Goal: Find specific page/section: Find specific page/section

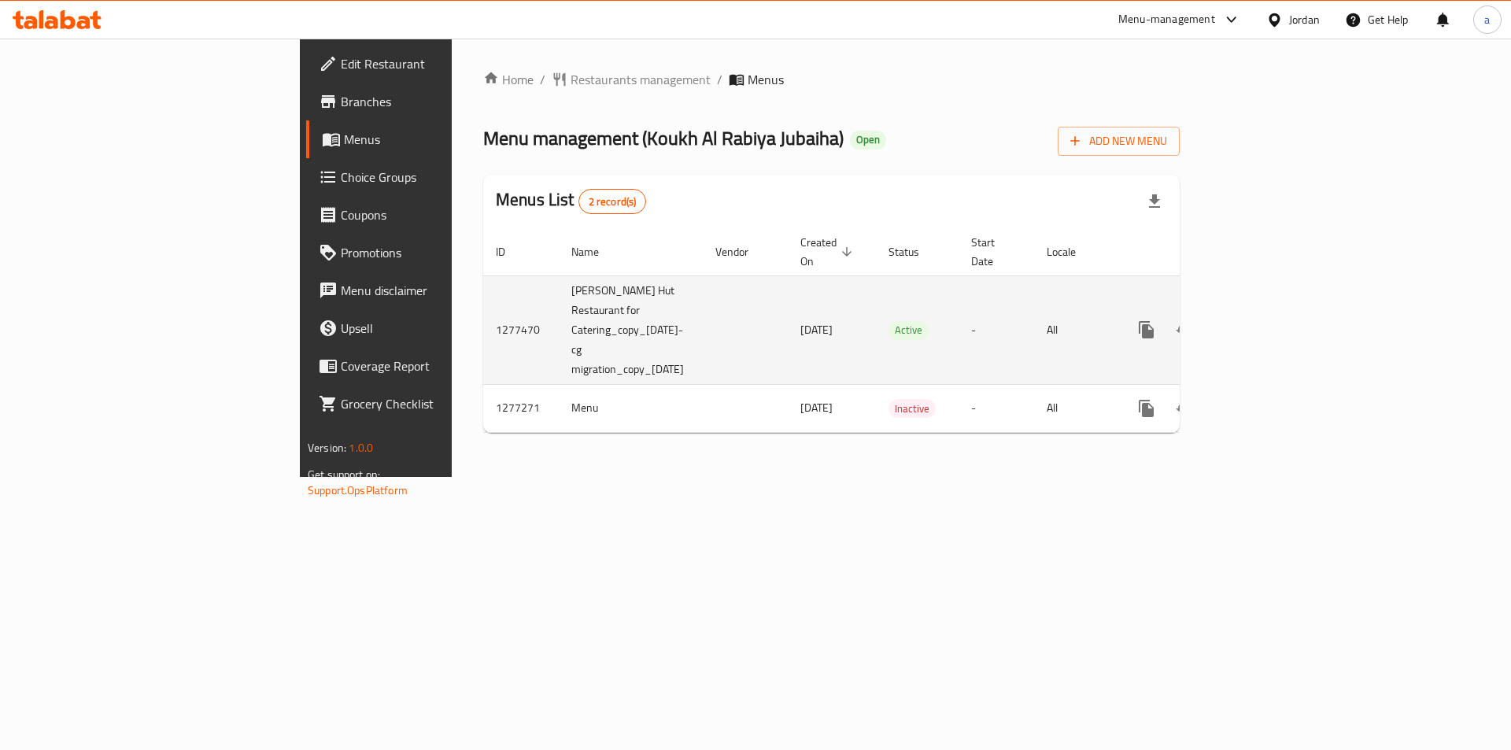
click at [1269, 320] on icon "enhanced table" at bounding box center [1259, 329] width 19 height 19
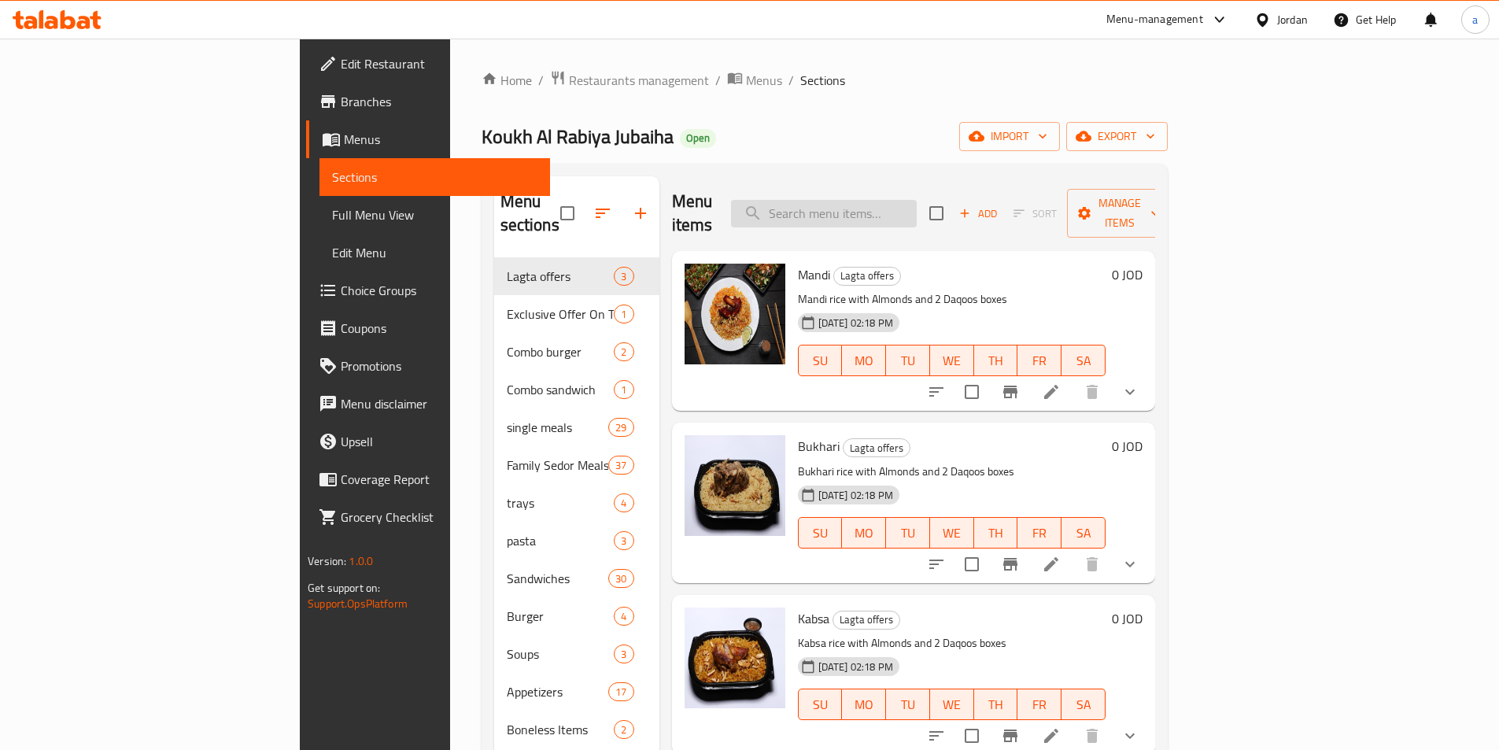
drag, startPoint x: 899, startPoint y: 179, endPoint x: 906, endPoint y: 200, distance: 21.4
click at [899, 182] on div "Menu items Add Sort Manage items" at bounding box center [913, 213] width 483 height 75
click at [906, 200] on input "search" at bounding box center [824, 214] width 186 height 28
paste input "Foul with [PERSON_NAME]"
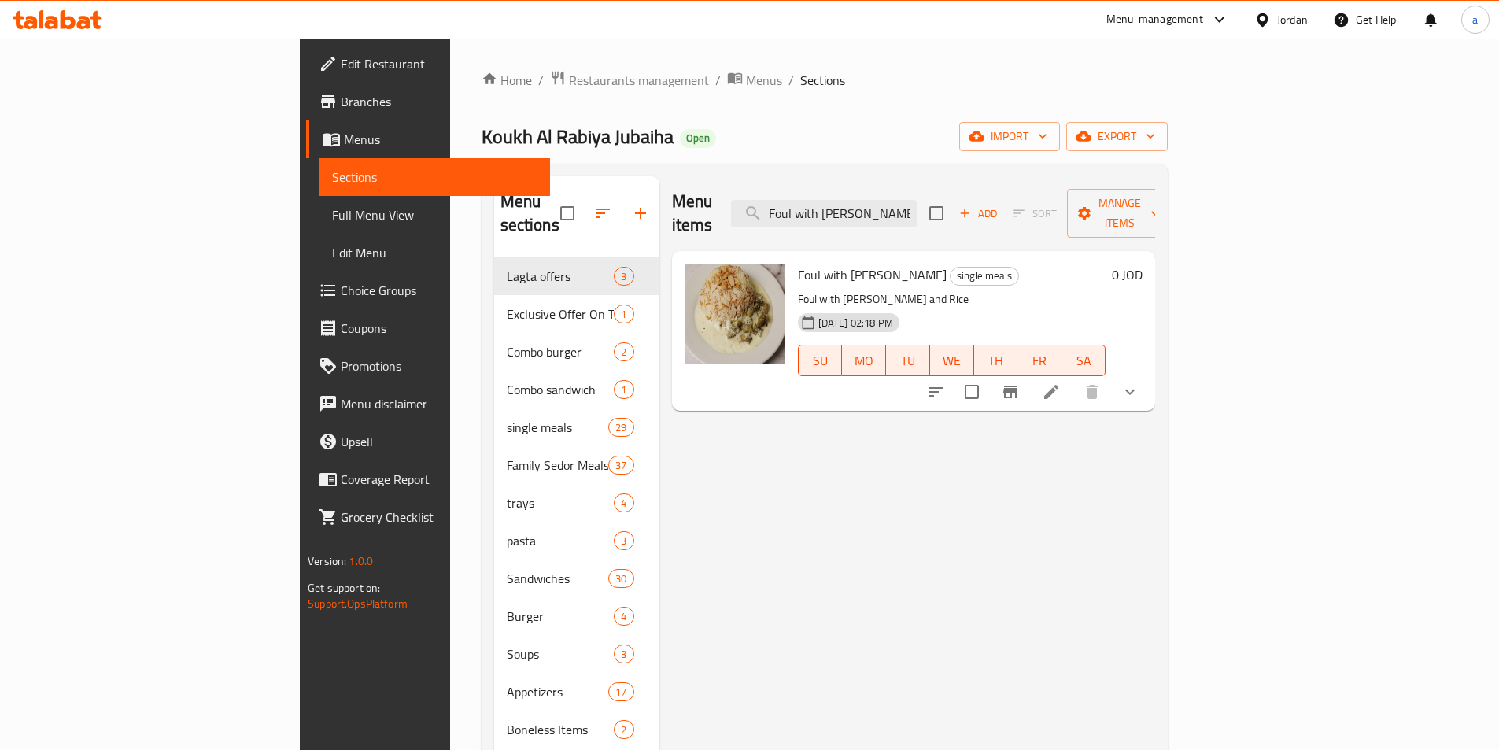
type input "Foul with [PERSON_NAME]"
click at [1061, 382] on icon at bounding box center [1051, 391] width 19 height 19
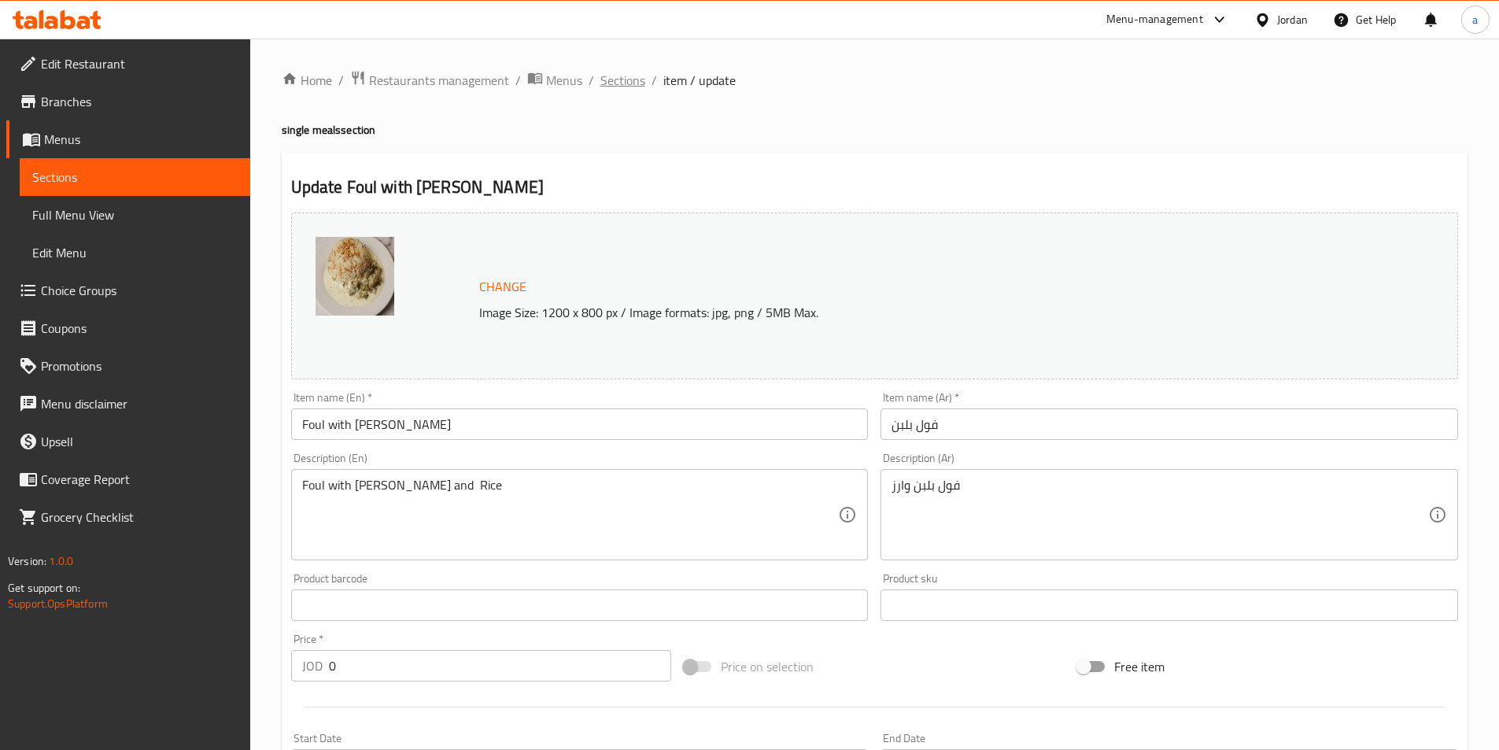
click at [633, 89] on span "Sections" at bounding box center [622, 80] width 45 height 19
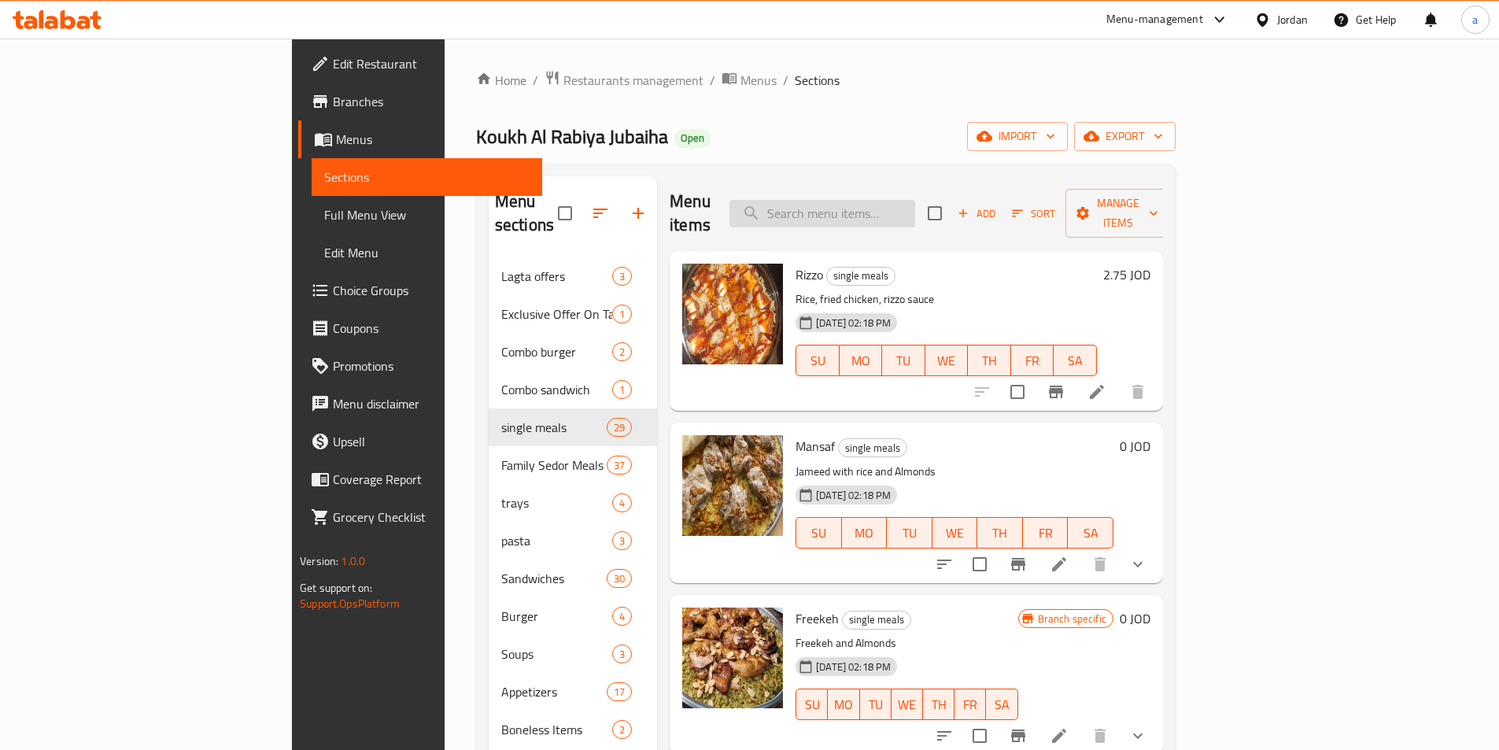
click at [877, 200] on input "search" at bounding box center [822, 214] width 186 height 28
paste input "Foul with [PERSON_NAME]"
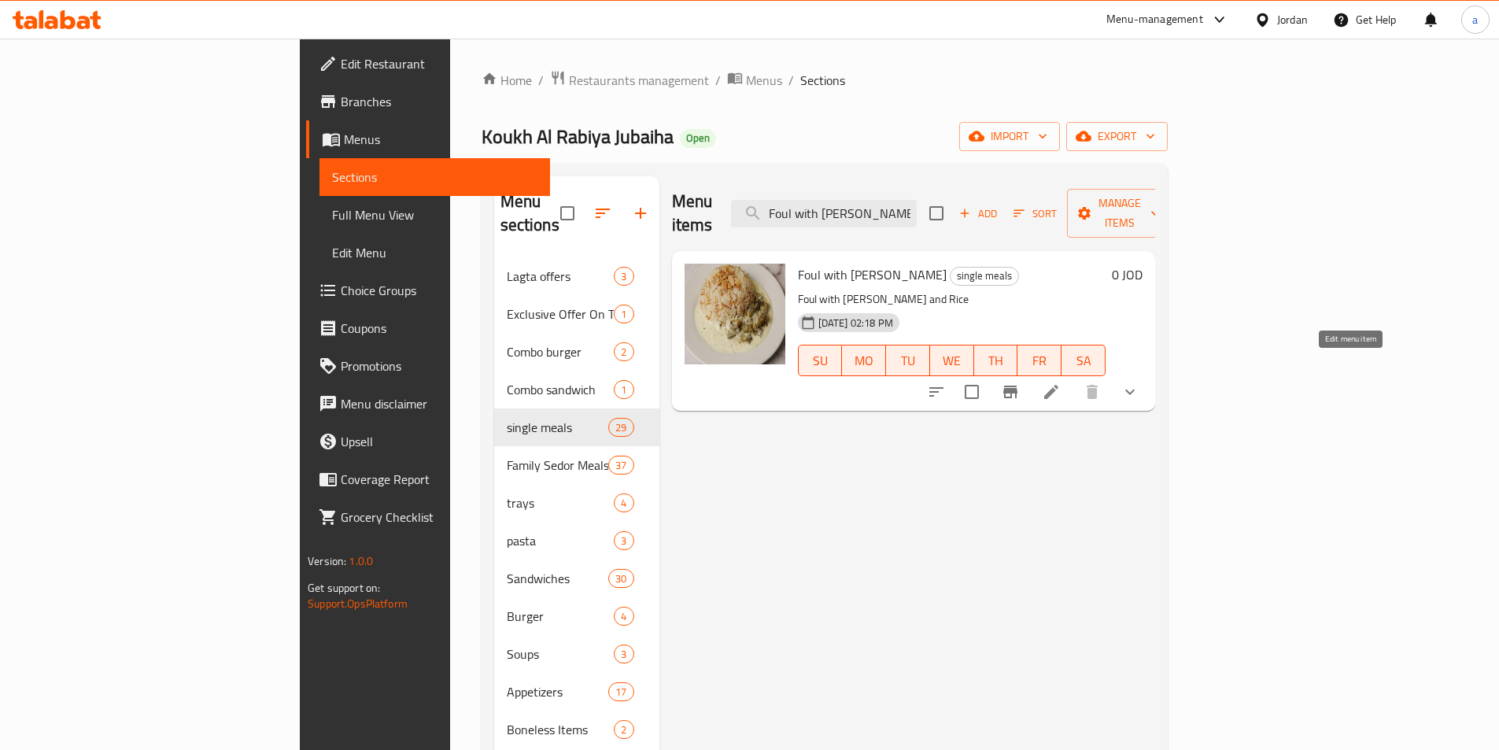
type input "Foul with [PERSON_NAME]"
click at [1061, 382] on icon at bounding box center [1051, 391] width 19 height 19
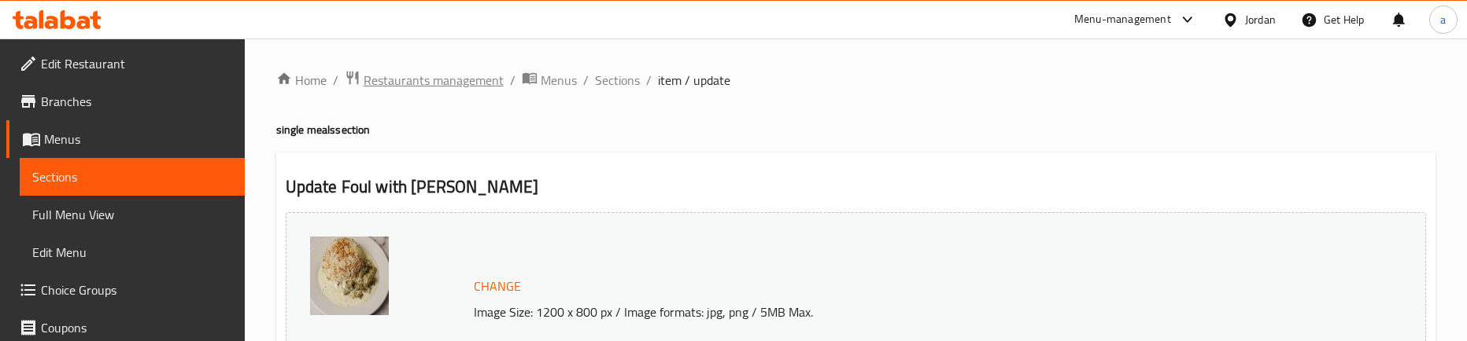
click at [397, 83] on span "Restaurants management" at bounding box center [434, 80] width 140 height 19
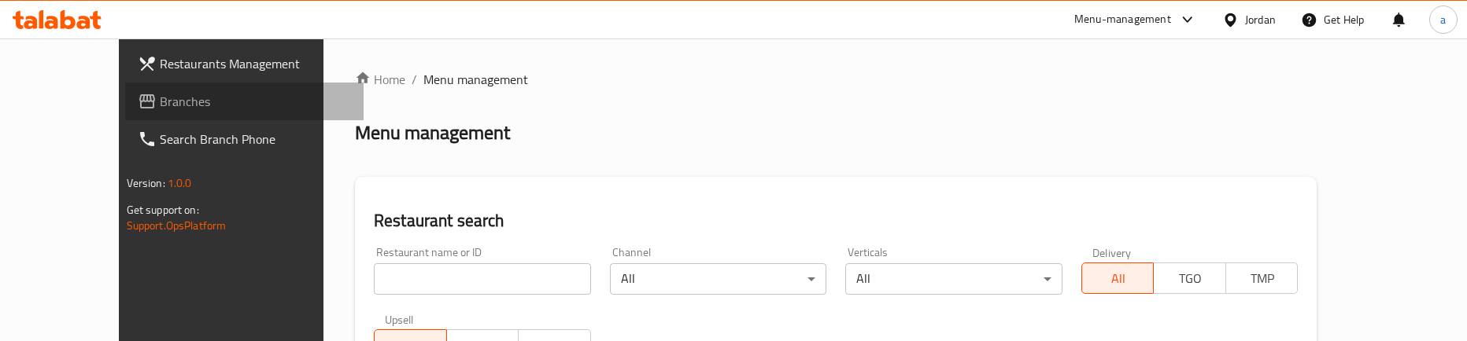
click at [160, 107] on span "Branches" at bounding box center [255, 101] width 191 height 19
